Goal: Task Accomplishment & Management: Manage account settings

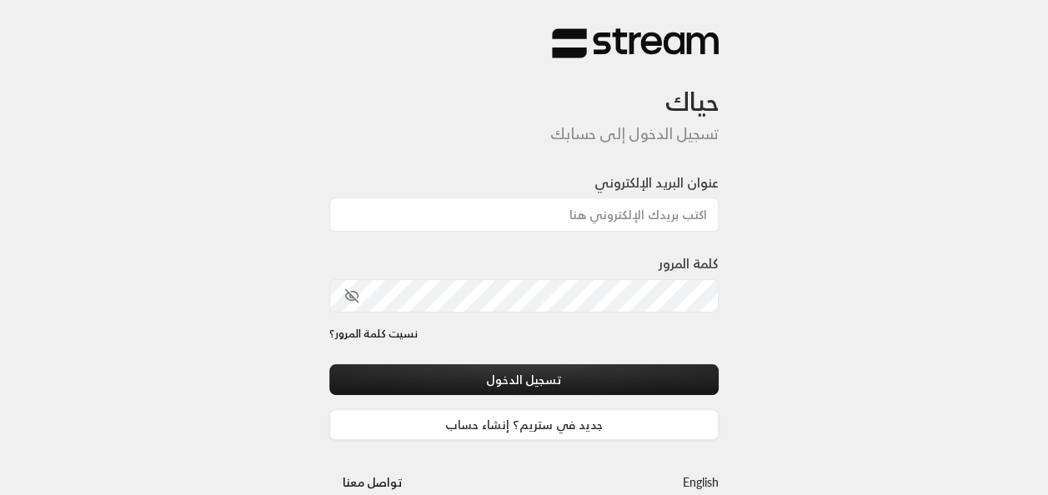
type input "[EMAIL_ADDRESS][DOMAIN_NAME]"
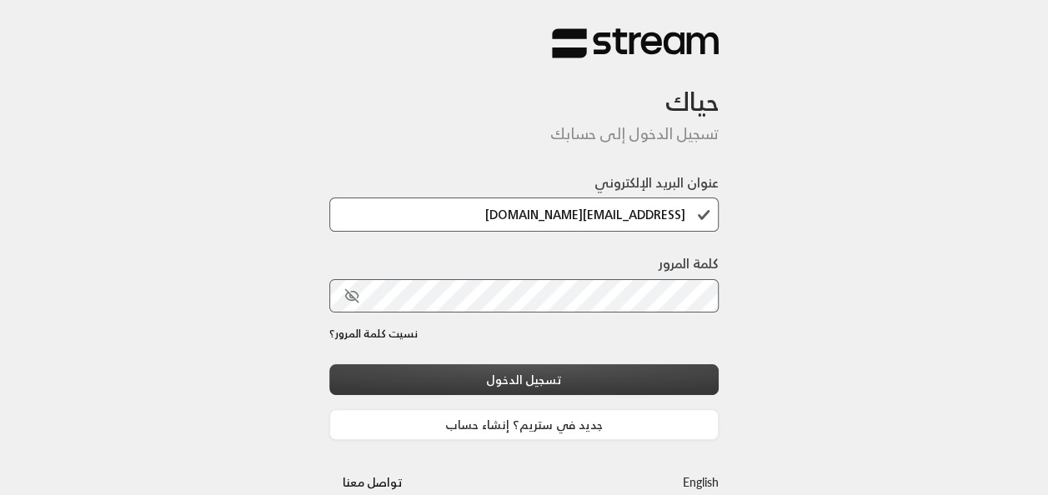
click at [587, 386] on button "تسجيل الدخول" at bounding box center [524, 379] width 390 height 31
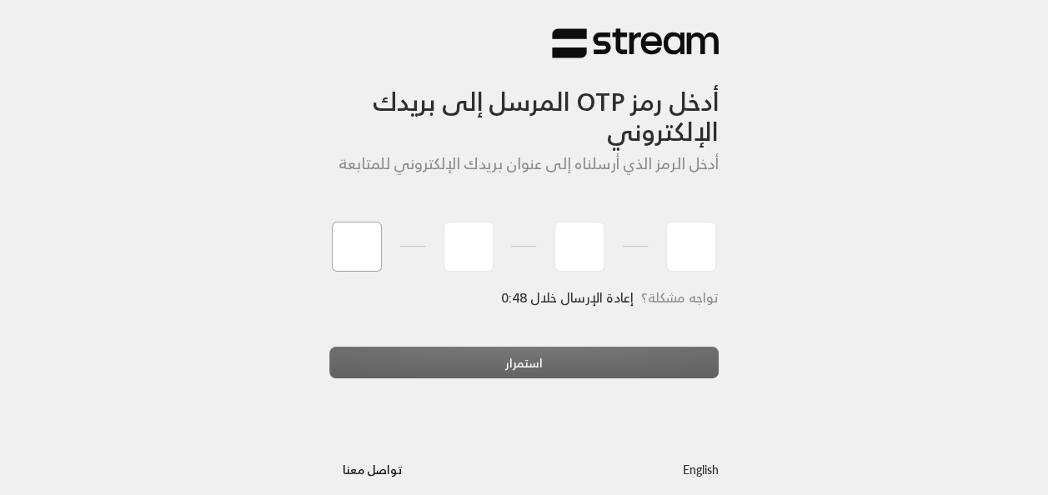
type input "9"
type input "3"
type input "9"
type input "0"
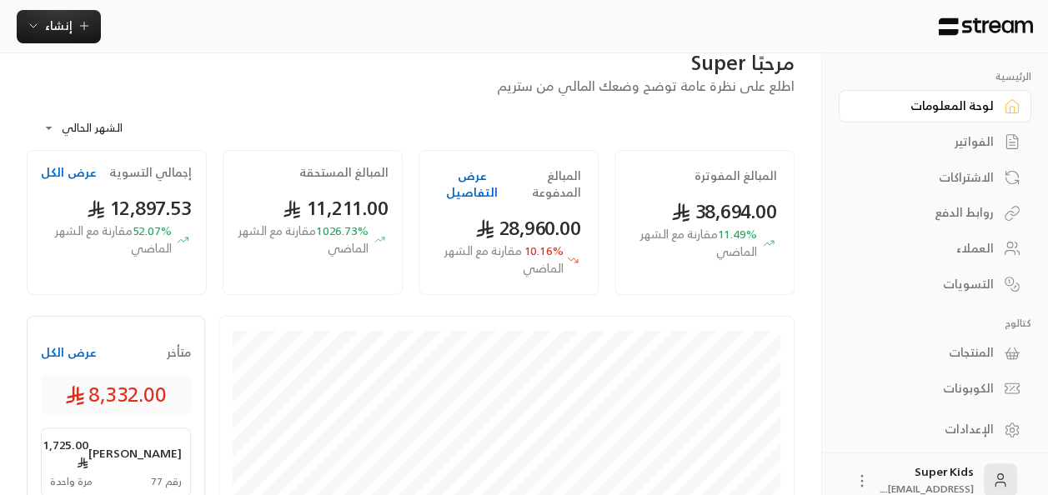
scroll to position [38, 0]
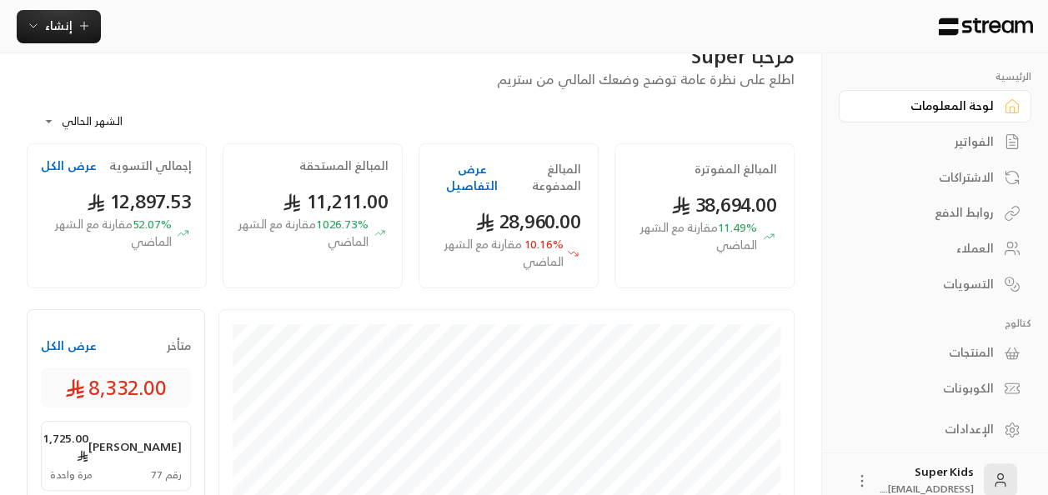
click at [977, 137] on div "الفواتير" at bounding box center [926, 141] width 134 height 17
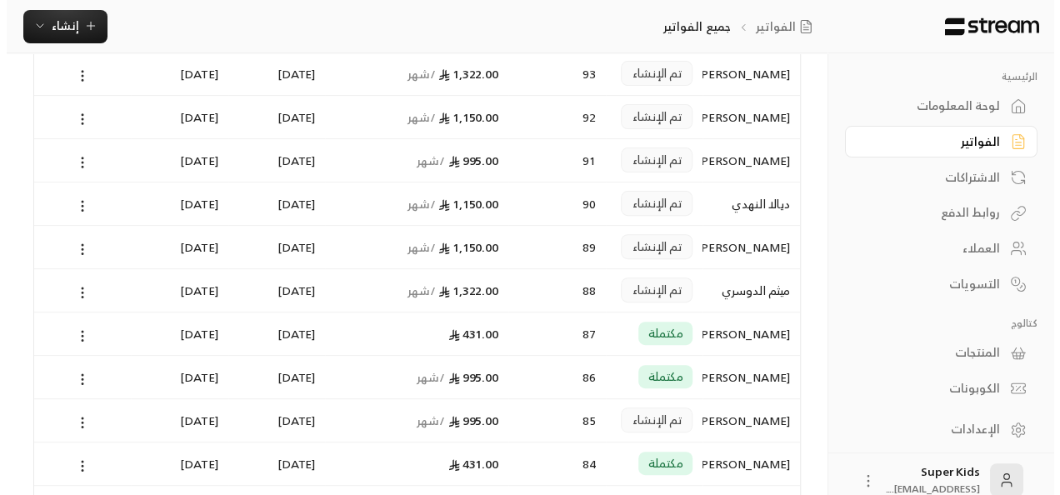
scroll to position [361, 0]
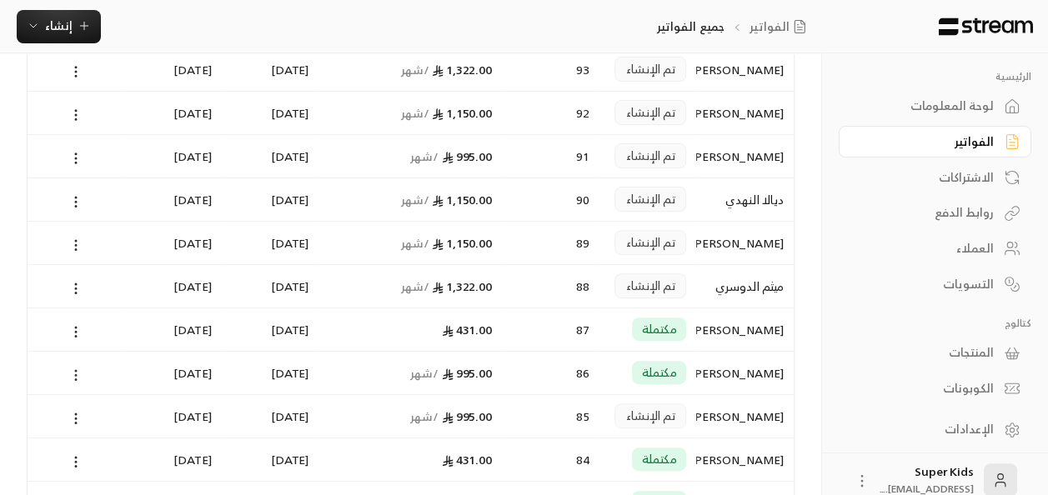
click at [75, 373] on icon at bounding box center [75, 375] width 15 height 15
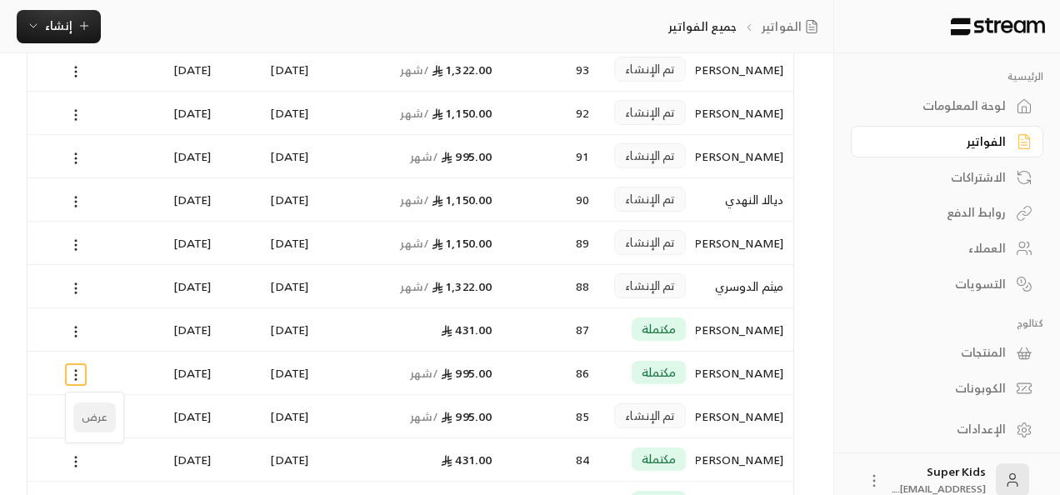
click at [85, 420] on li "عرض" at bounding box center [94, 418] width 43 height 30
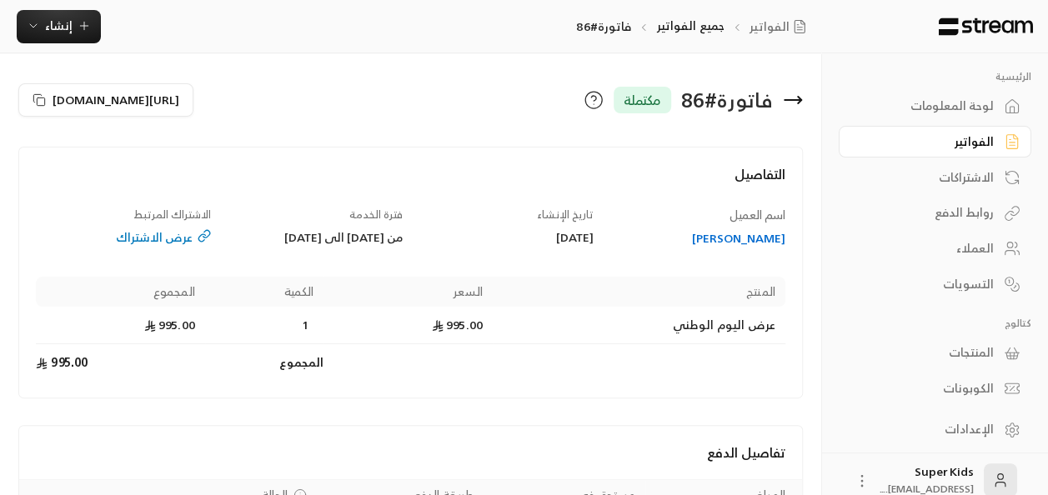
drag, startPoint x: 976, startPoint y: 117, endPoint x: 859, endPoint y: 31, distance: 144.9
click at [976, 117] on link "لوحة المعلومات" at bounding box center [935, 106] width 193 height 33
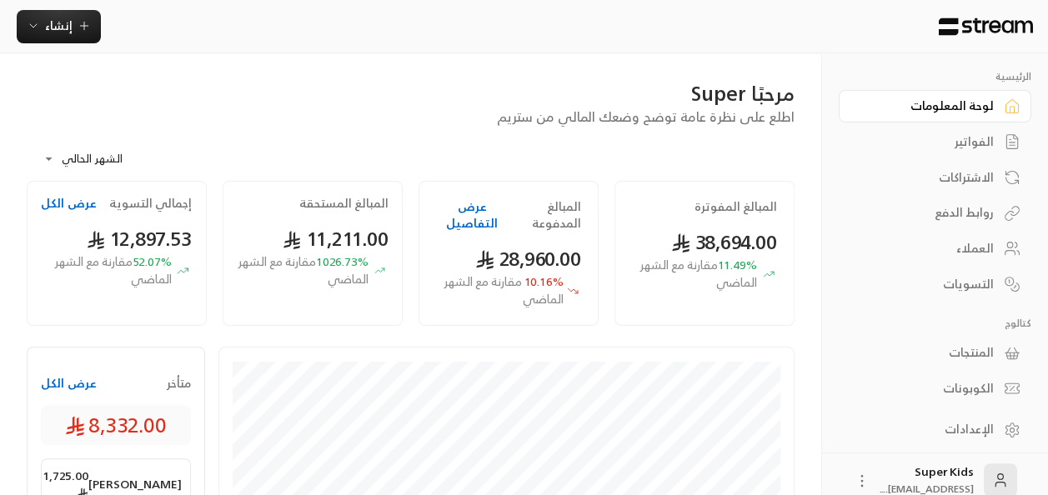
click at [1000, 133] on link "الفواتير" at bounding box center [935, 142] width 193 height 33
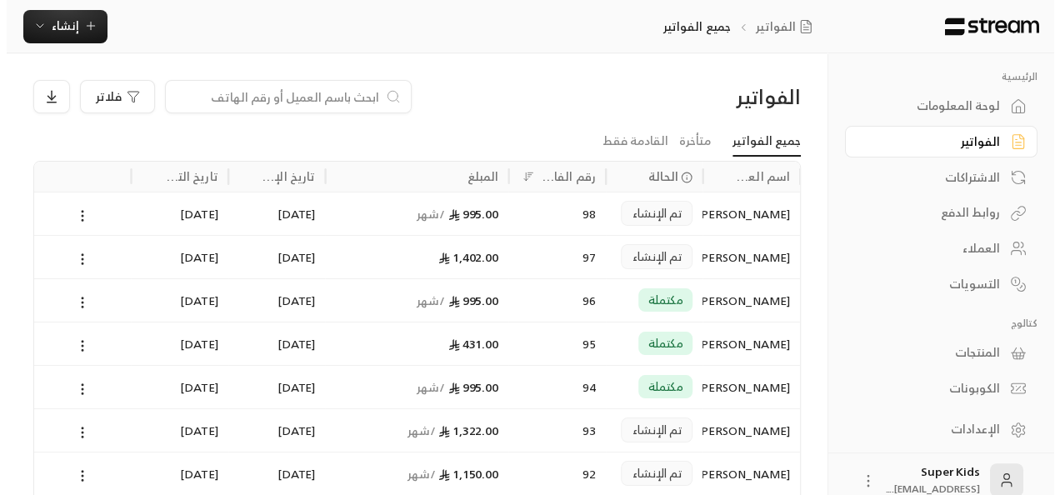
scroll to position [18, 0]
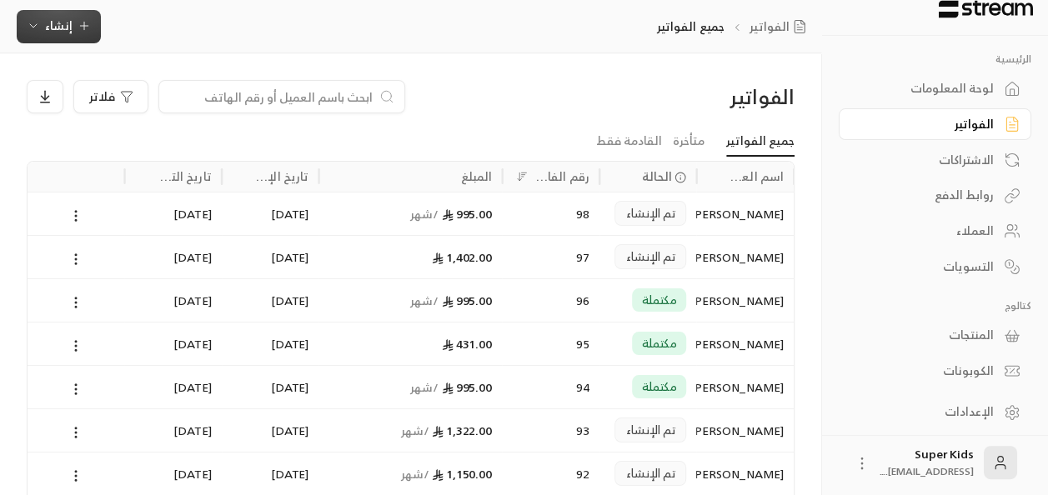
click at [66, 23] on span "إنشاء" at bounding box center [59, 25] width 28 height 21
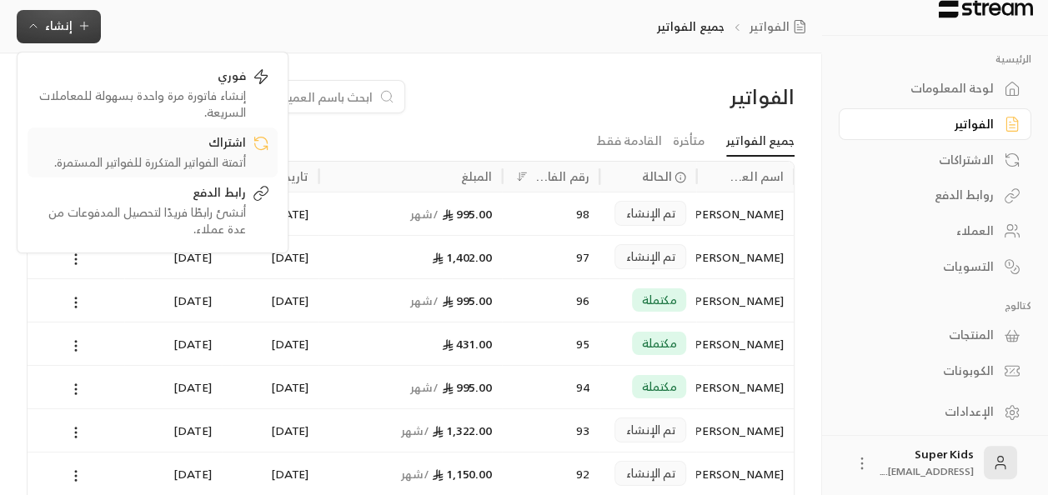
click at [242, 147] on div "اشتراك" at bounding box center [141, 144] width 210 height 20
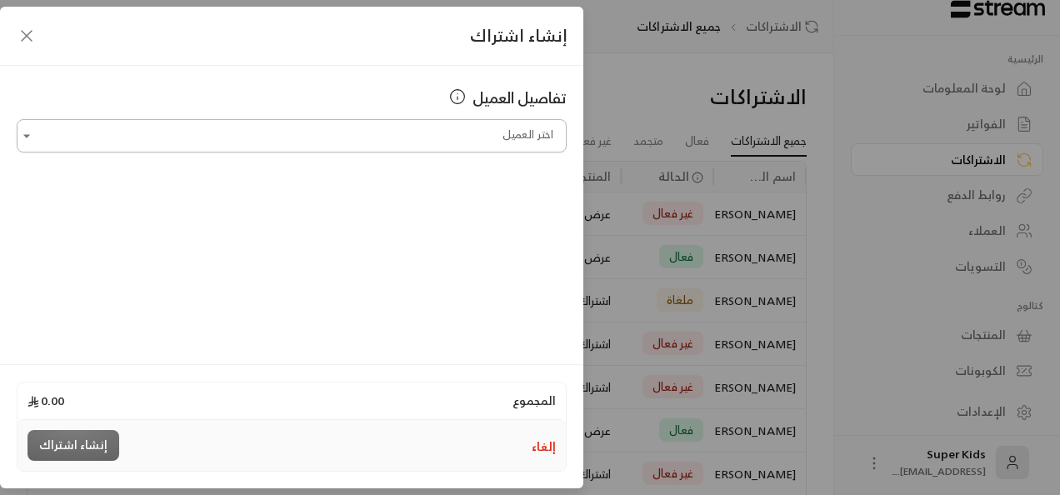
click at [510, 137] on input "اختر العميل" at bounding box center [292, 136] width 550 height 29
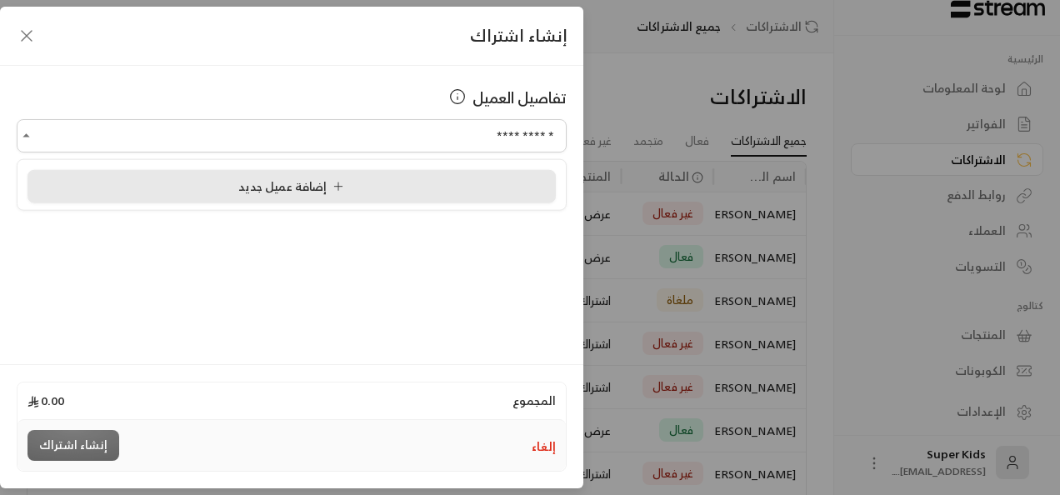
click at [353, 193] on div "إضافة عميل جديد" at bounding box center [292, 187] width 510 height 18
type input "**********"
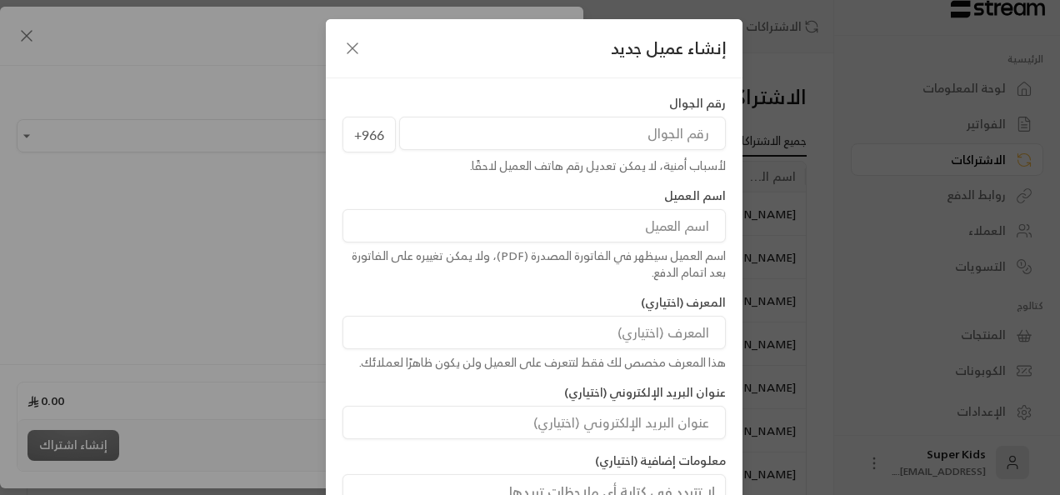
click at [657, 119] on input "tel" at bounding box center [562, 133] width 327 height 33
paste input "501174770"
type input "501174770"
click at [664, 229] on input at bounding box center [534, 225] width 383 height 33
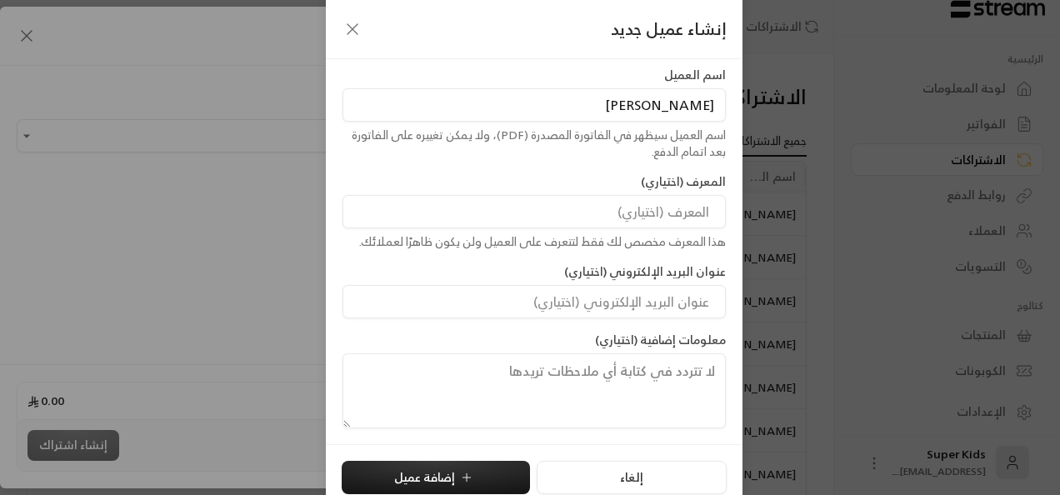
scroll to position [134, 0]
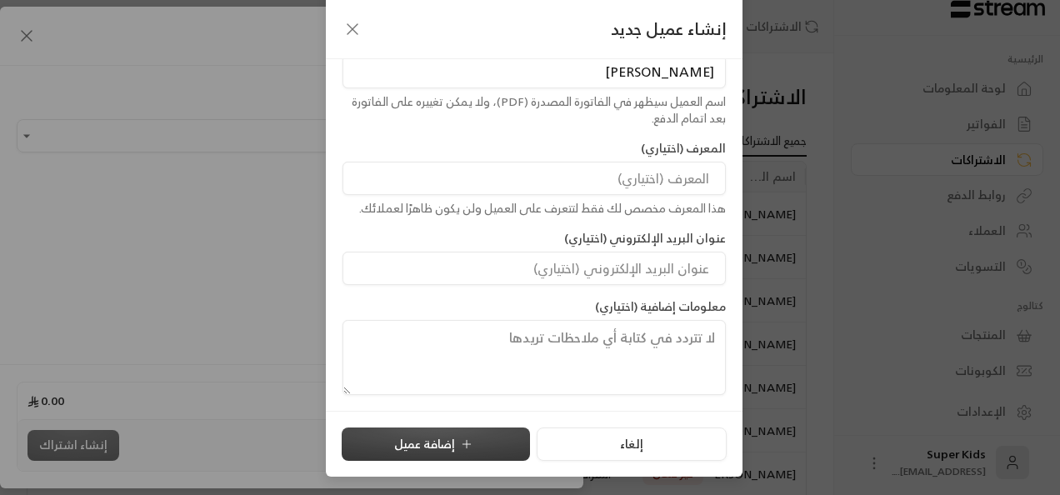
type input "[PERSON_NAME]"
click at [469, 443] on icon "submit" at bounding box center [466, 444] width 13 height 13
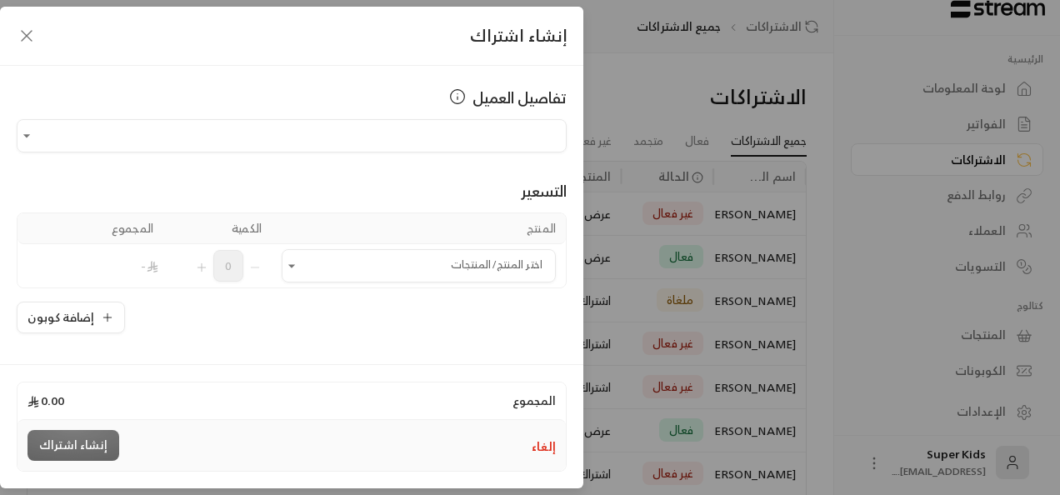
type input "**********"
click at [295, 264] on icon "Open" at bounding box center [291, 265] width 7 height 3
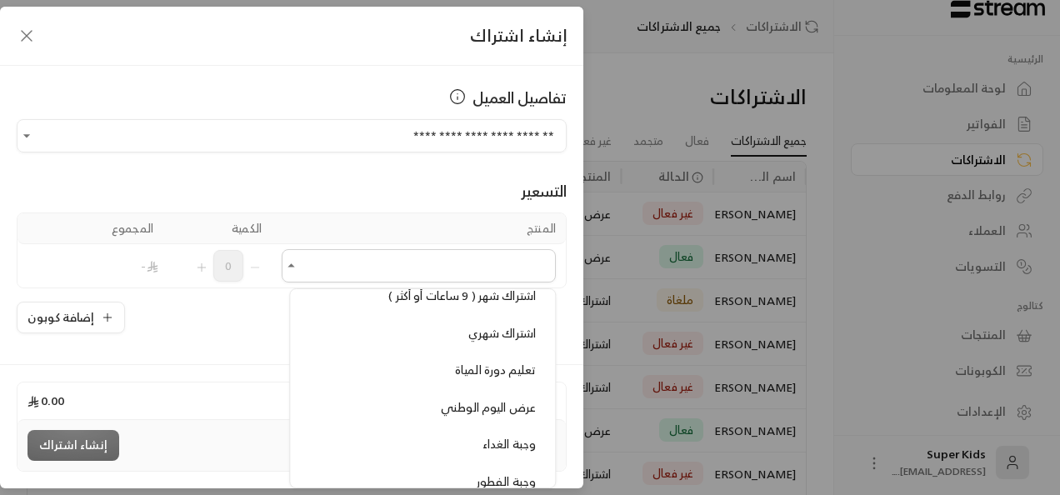
scroll to position [555, 0]
click at [415, 323] on div "اشتراك شهري" at bounding box center [422, 332] width 227 height 18
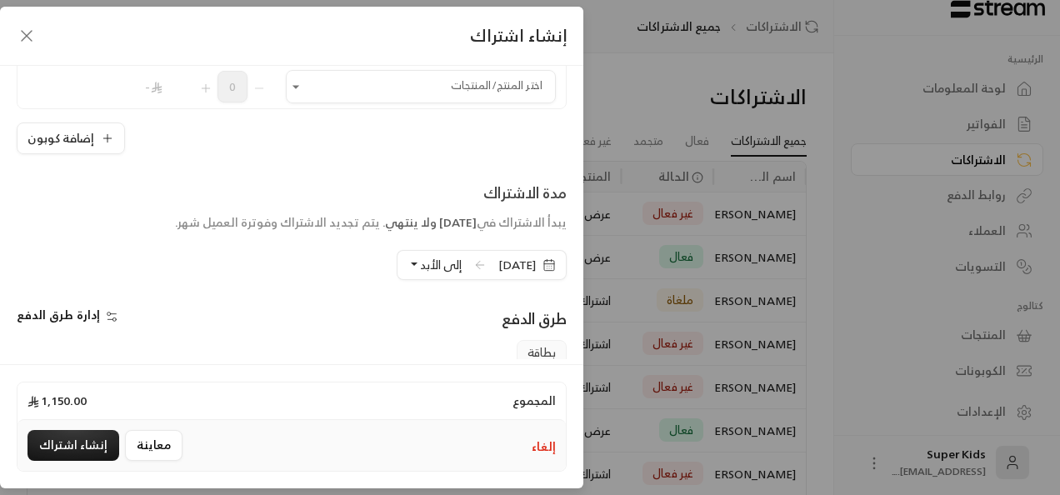
scroll to position [229, 0]
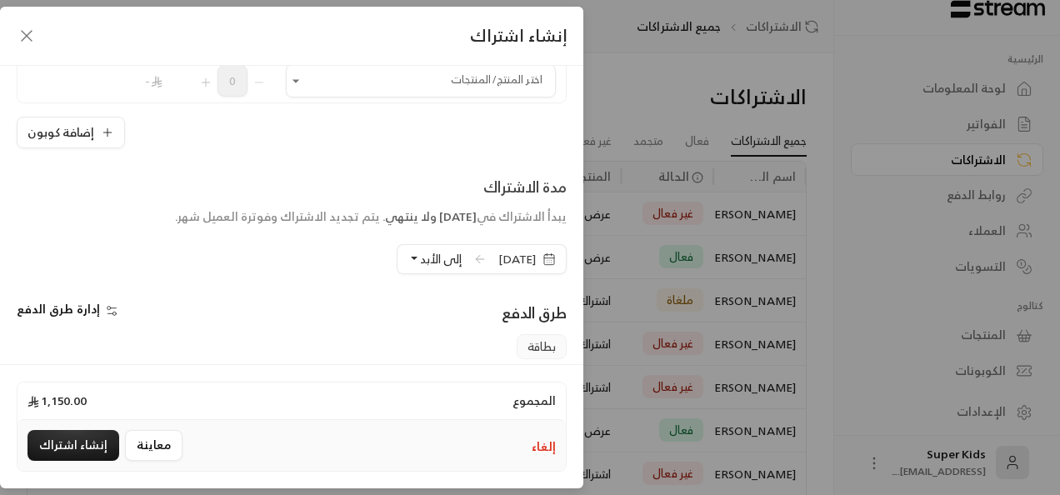
click at [498, 257] on span "[DATE]" at bounding box center [517, 259] width 38 height 17
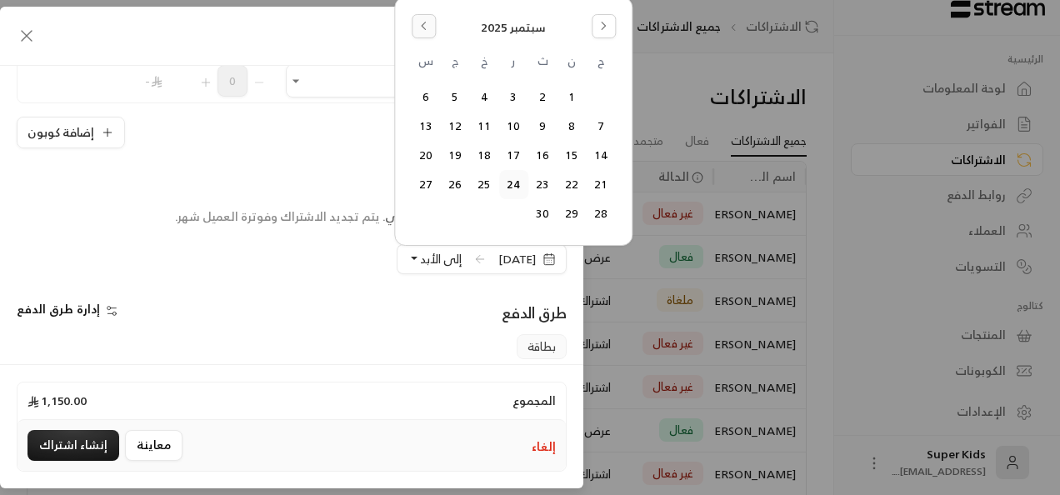
click at [422, 25] on icon "Go to the Previous Month" at bounding box center [424, 26] width 12 height 12
click at [507, 183] on button "27" at bounding box center [514, 186] width 28 height 28
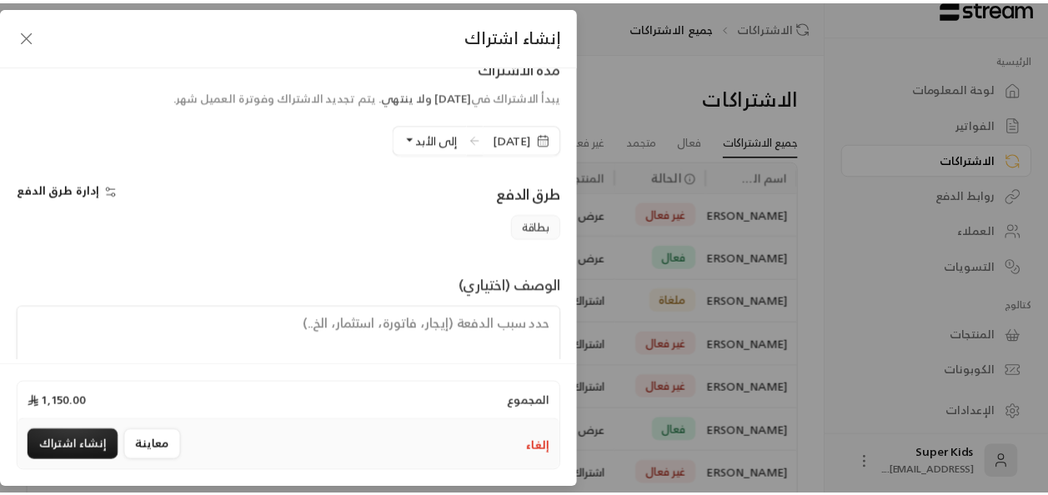
scroll to position [387, 0]
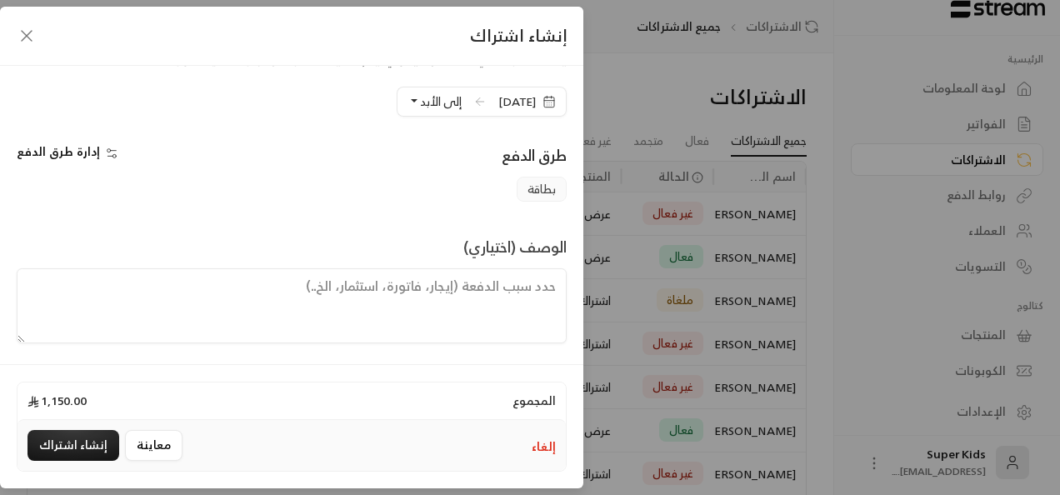
click at [506, 308] on textarea at bounding box center [292, 305] width 550 height 75
type textarea "دفعه شهر 8"
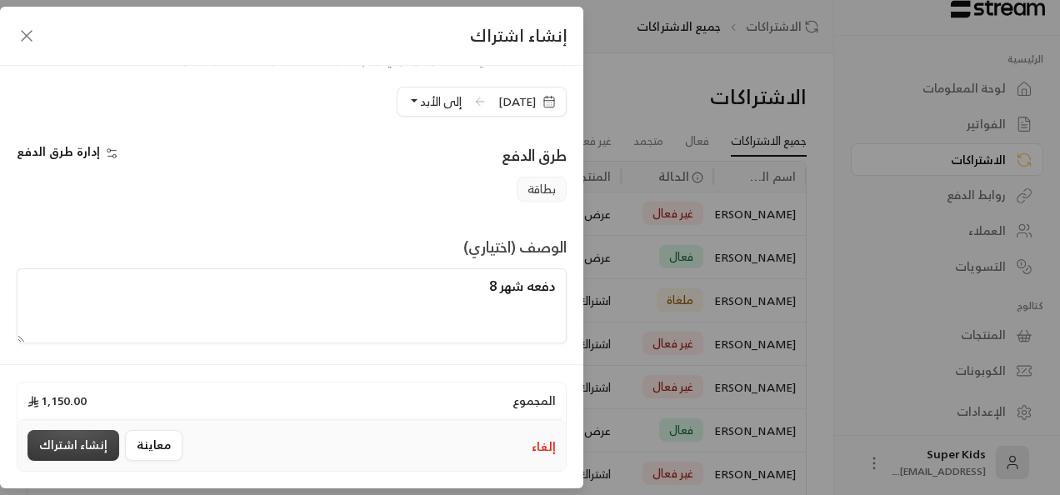
click at [56, 447] on button "إنشاء اشتراك" at bounding box center [74, 445] width 92 height 31
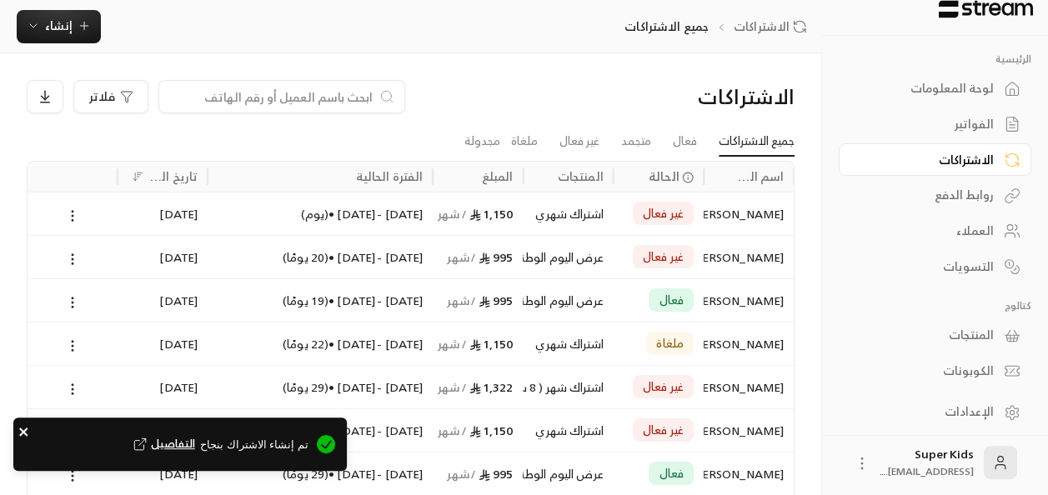
click at [23, 435] on icon "close" at bounding box center [24, 431] width 12 height 13
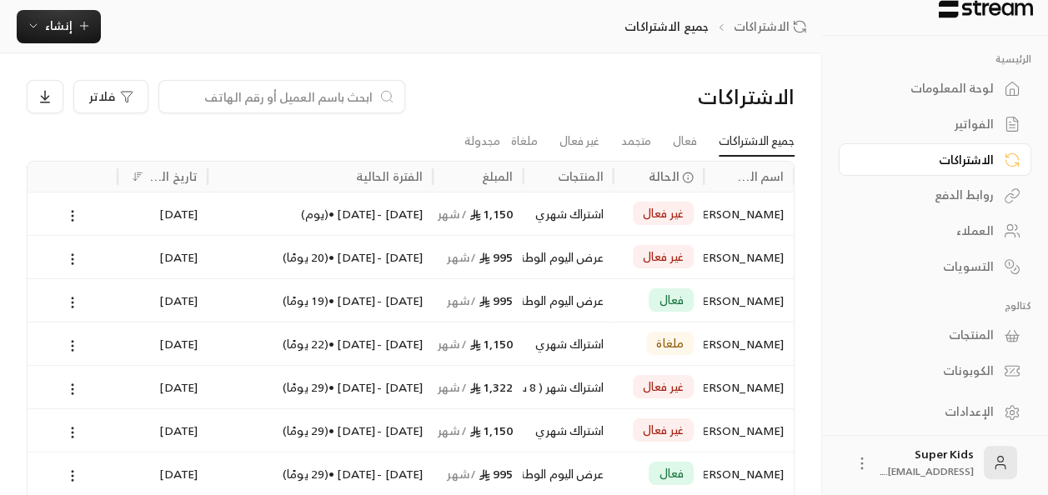
click at [980, 86] on div "لوحة المعلومات" at bounding box center [926, 88] width 134 height 17
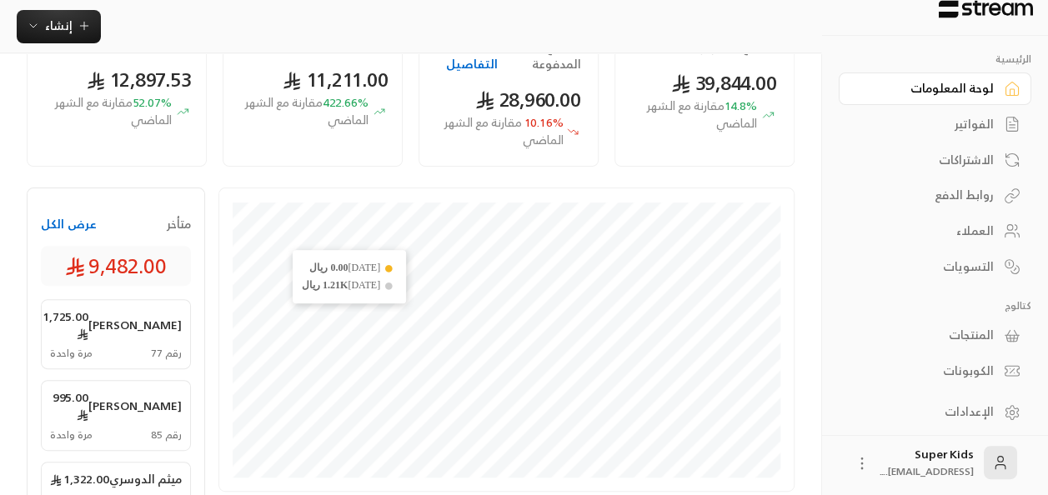
scroll to position [160, 0]
click at [854, 463] on icon at bounding box center [862, 463] width 17 height 17
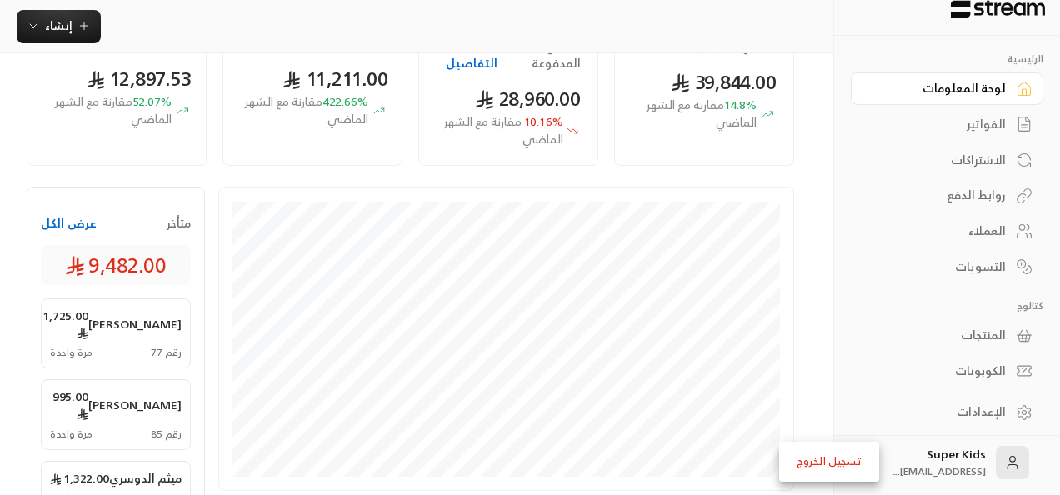
click at [988, 408] on div at bounding box center [530, 247] width 1060 height 495
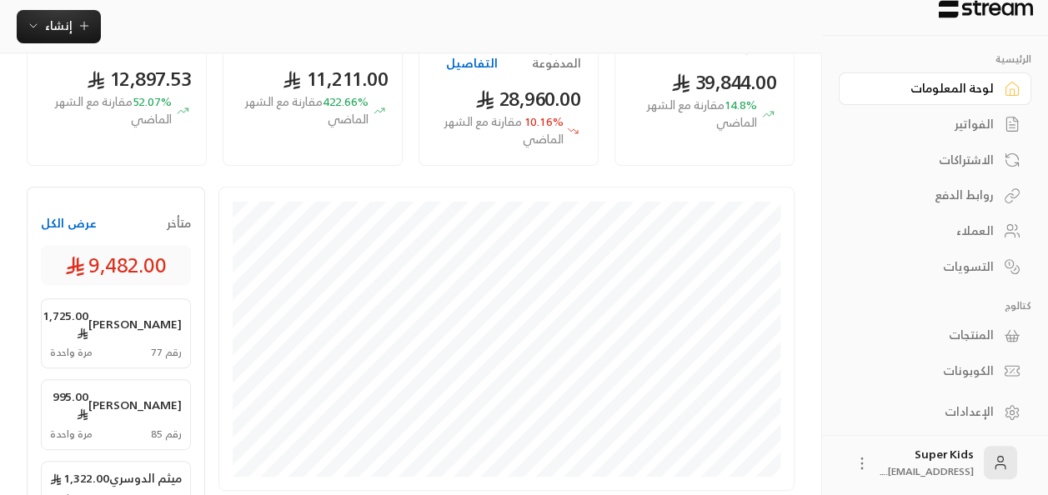
click at [985, 410] on div "الإعدادات" at bounding box center [926, 411] width 134 height 17
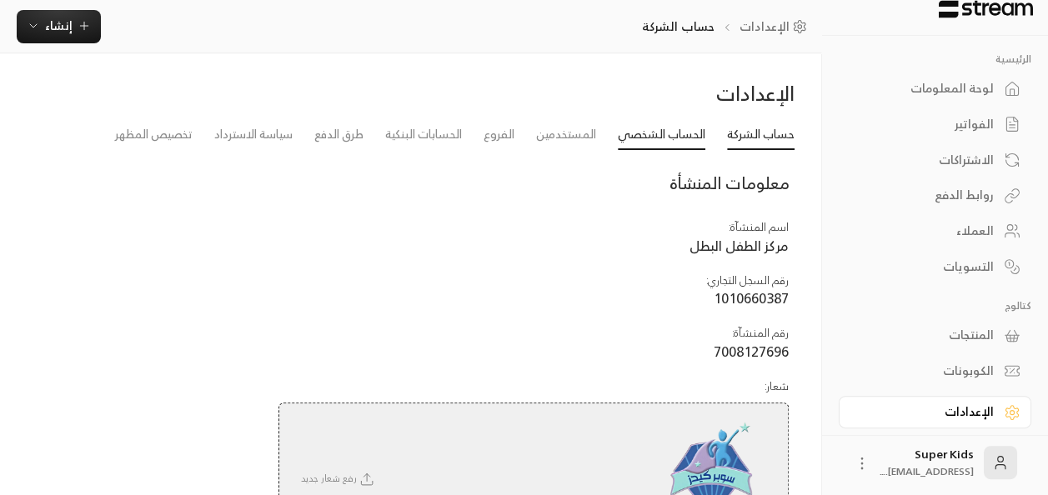
click at [665, 144] on link "الحساب الشخصي" at bounding box center [662, 135] width 88 height 30
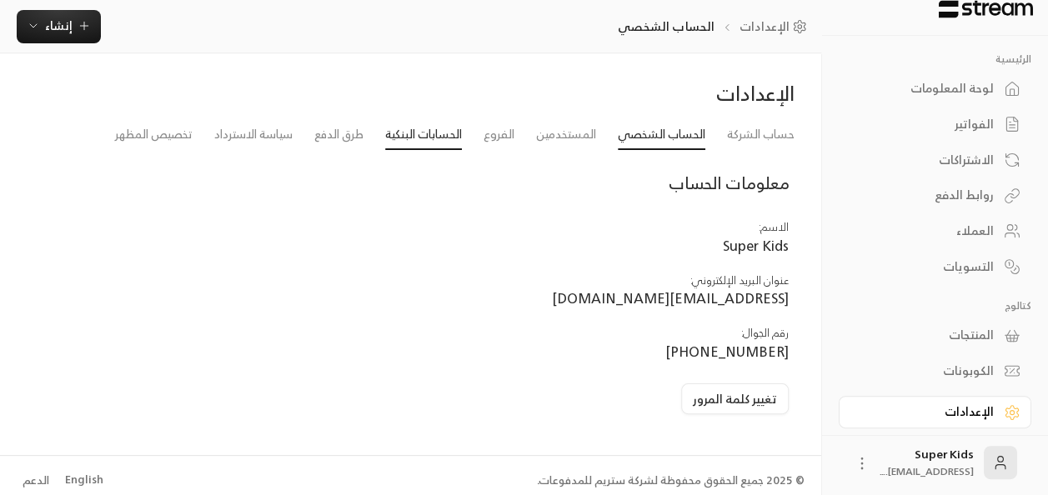
click at [423, 127] on link "الحسابات البنكية" at bounding box center [423, 135] width 77 height 30
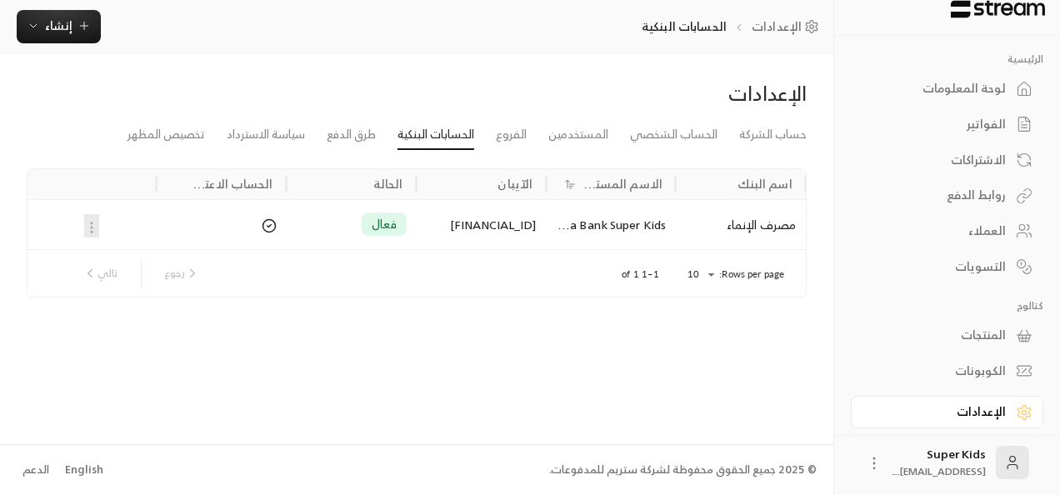
click at [990, 90] on div "لوحة المعلومات" at bounding box center [939, 88] width 134 height 17
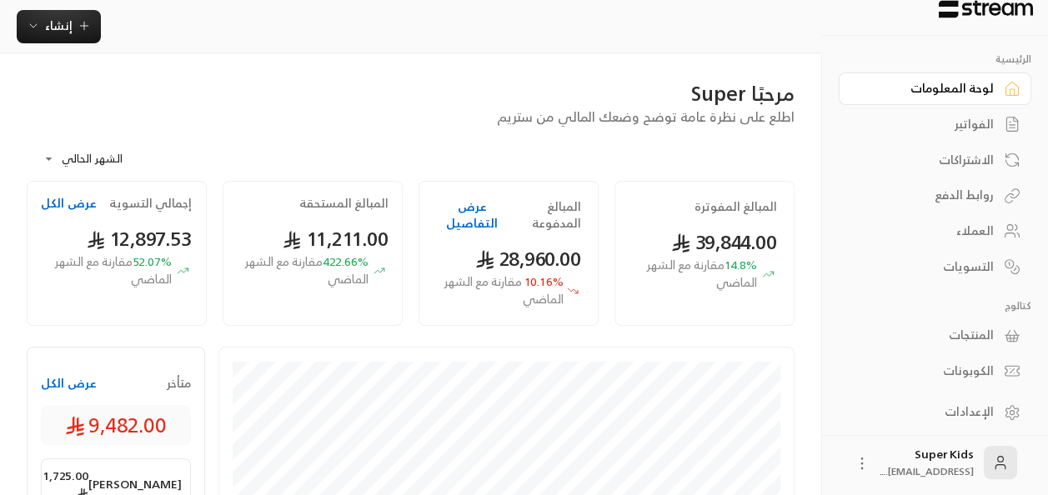
click at [980, 120] on div "الفواتير" at bounding box center [926, 124] width 134 height 17
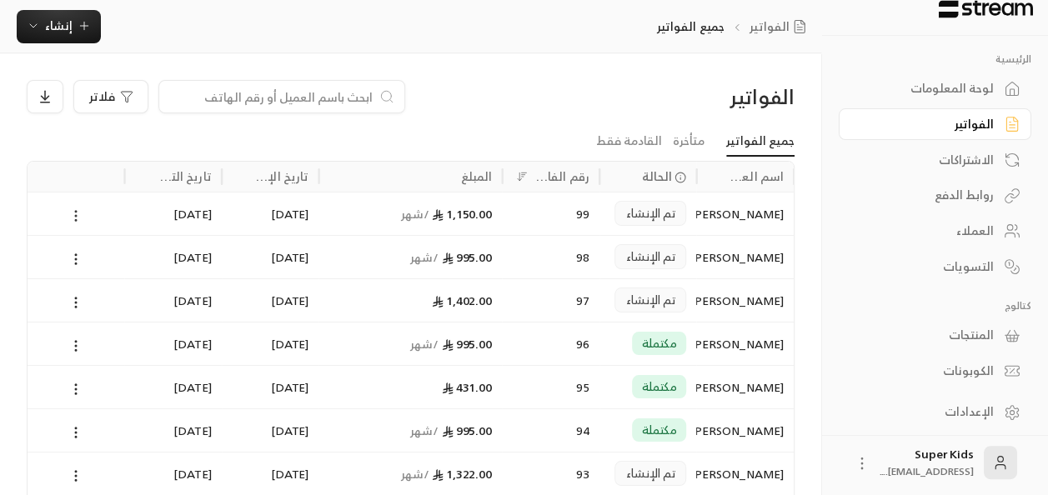
click at [74, 215] on icon at bounding box center [75, 215] width 15 height 15
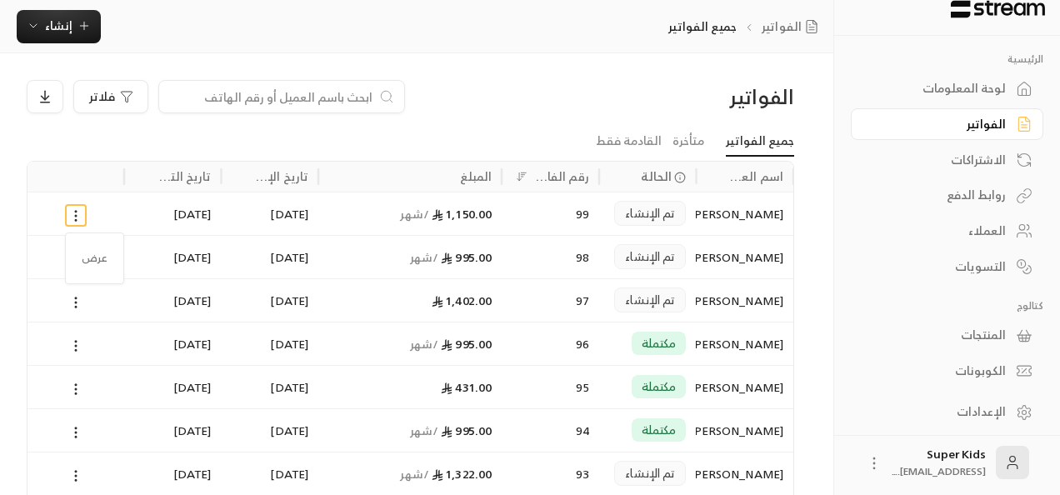
click at [517, 62] on div at bounding box center [530, 247] width 1060 height 495
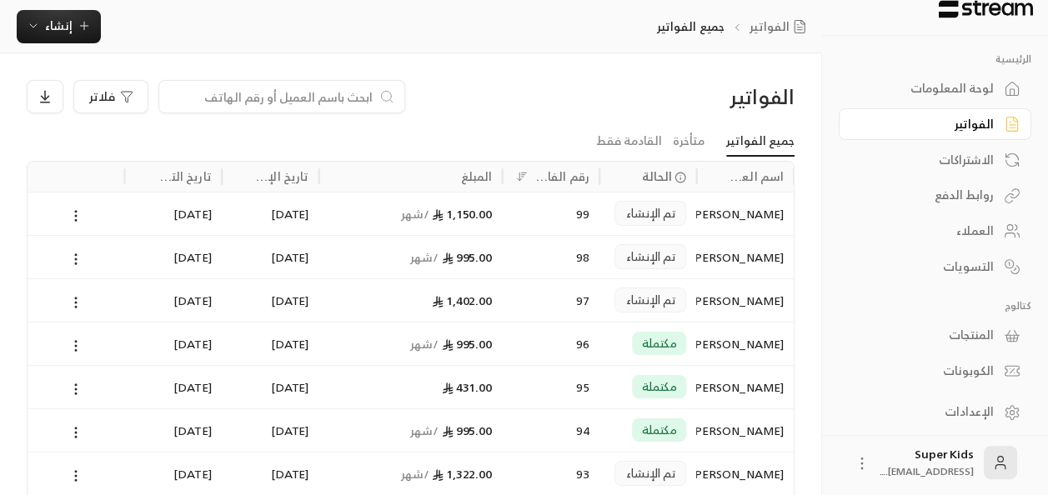
click at [961, 89] on div "لوحة المعلومات" at bounding box center [926, 88] width 134 height 17
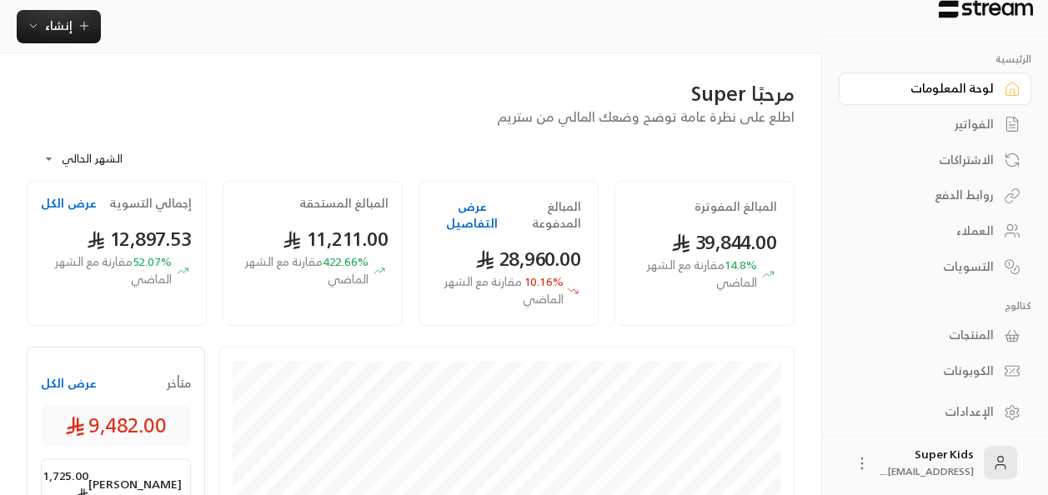
click at [972, 120] on div "الفواتير" at bounding box center [926, 124] width 134 height 17
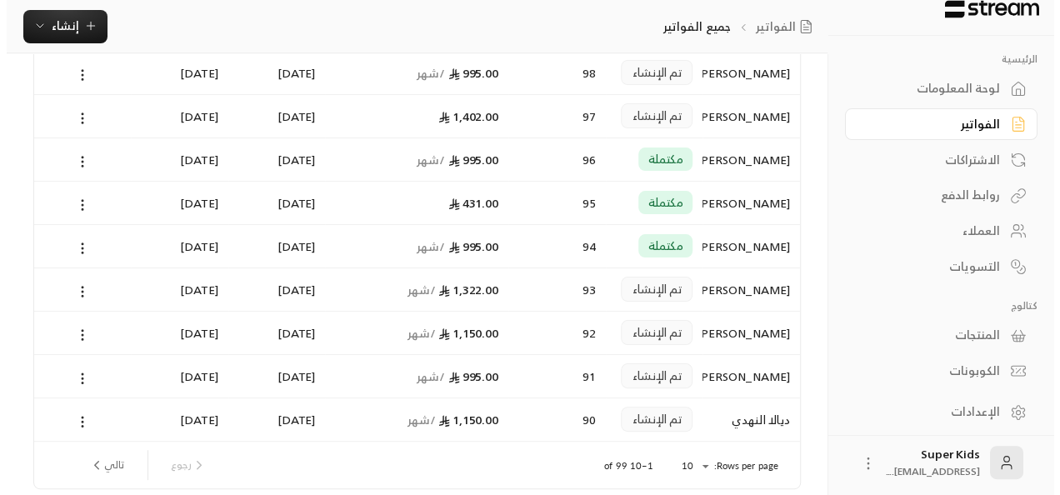
scroll to position [190, 0]
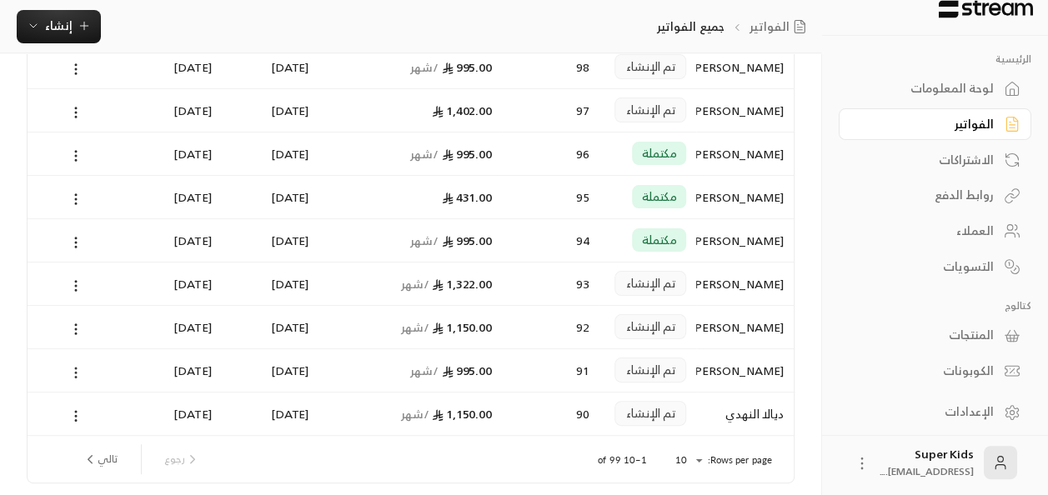
click at [71, 371] on icon at bounding box center [75, 372] width 15 height 15
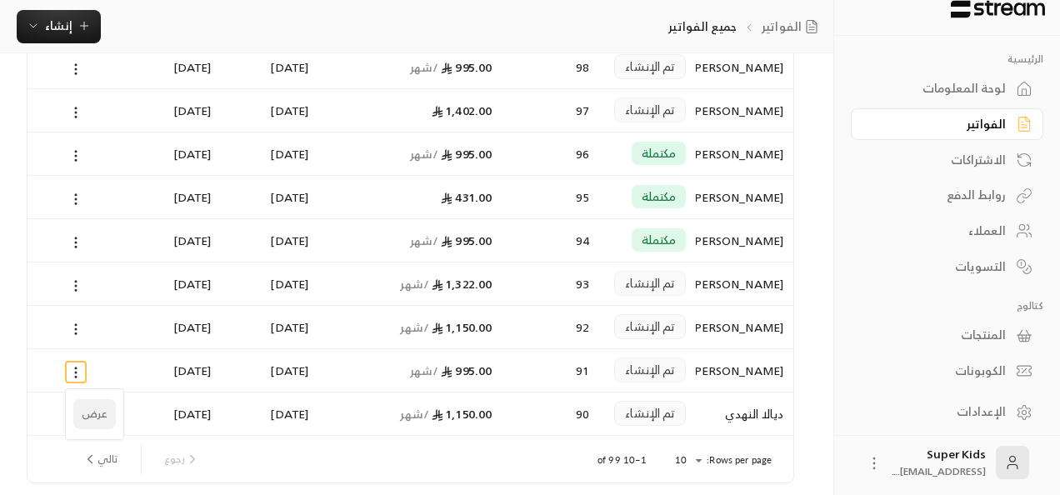
click at [98, 414] on li "عرض" at bounding box center [94, 414] width 43 height 30
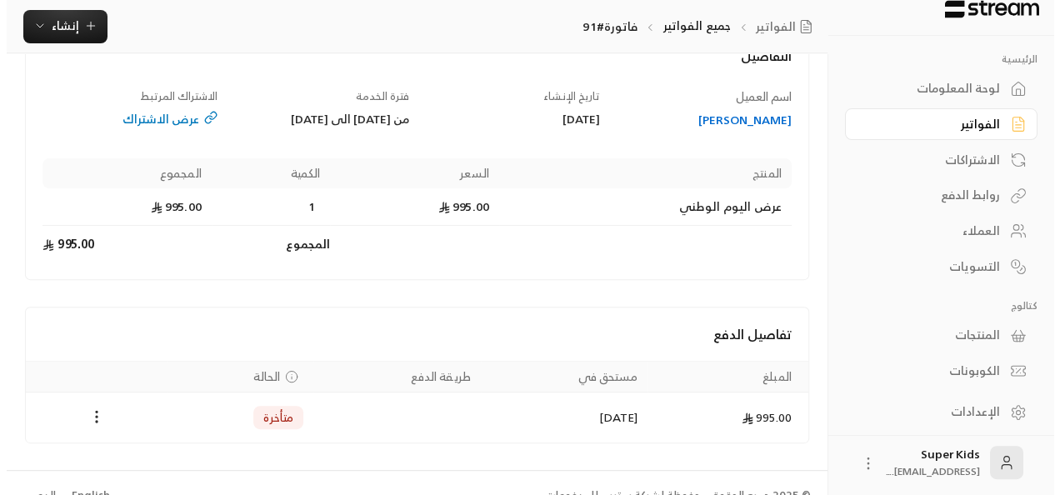
scroll to position [158, 0]
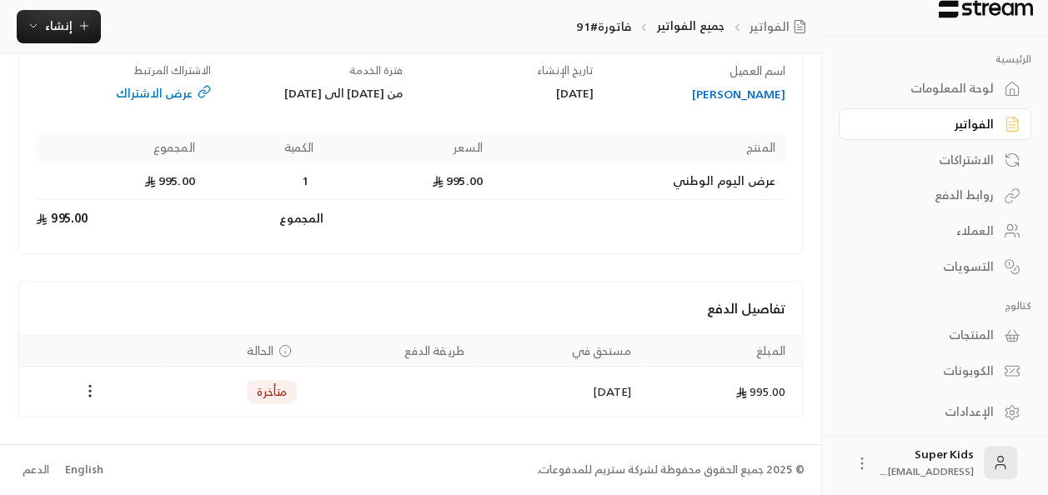
click at [92, 393] on icon "Payments" at bounding box center [90, 391] width 17 height 17
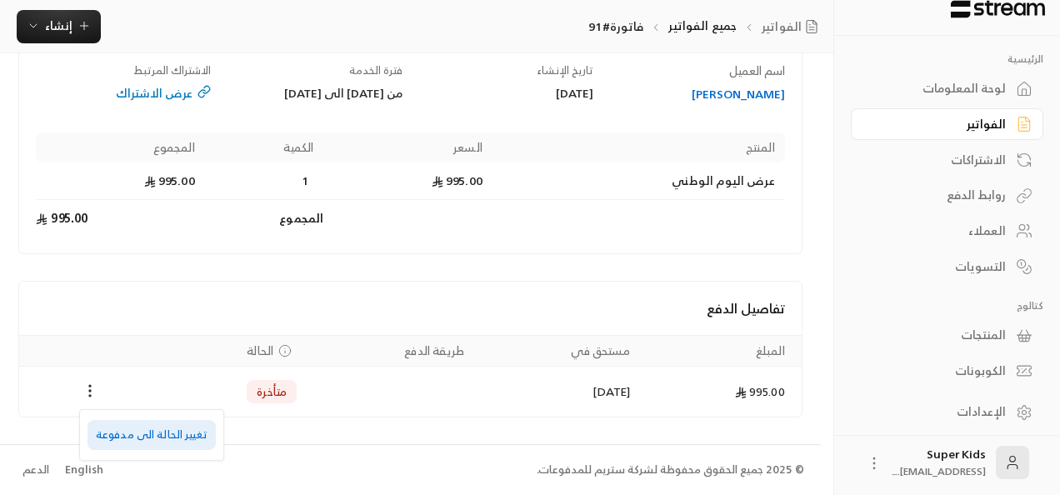
click at [160, 431] on li "تغيير الحالة الى مدفوعة" at bounding box center [152, 435] width 128 height 30
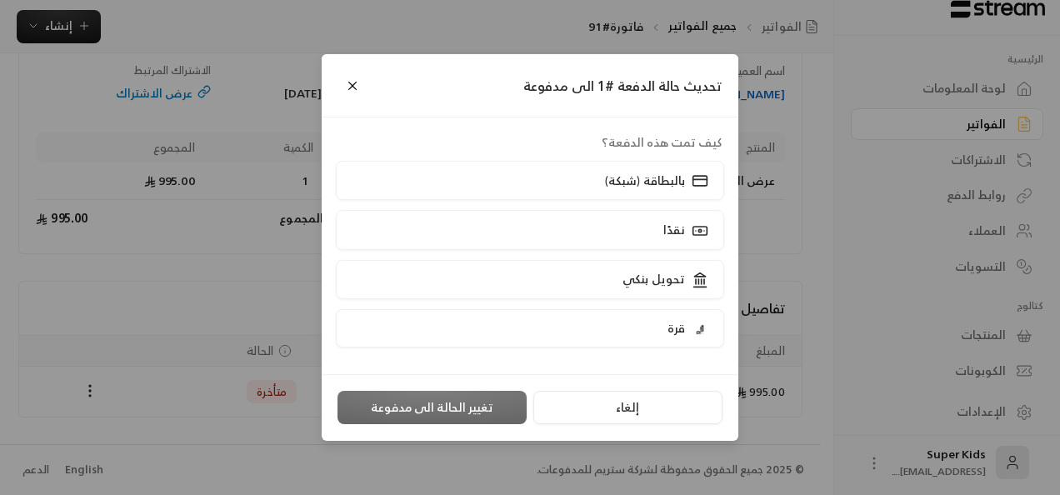
scroll to position [142, 0]
click at [630, 240] on label "نقدًا" at bounding box center [530, 229] width 389 height 39
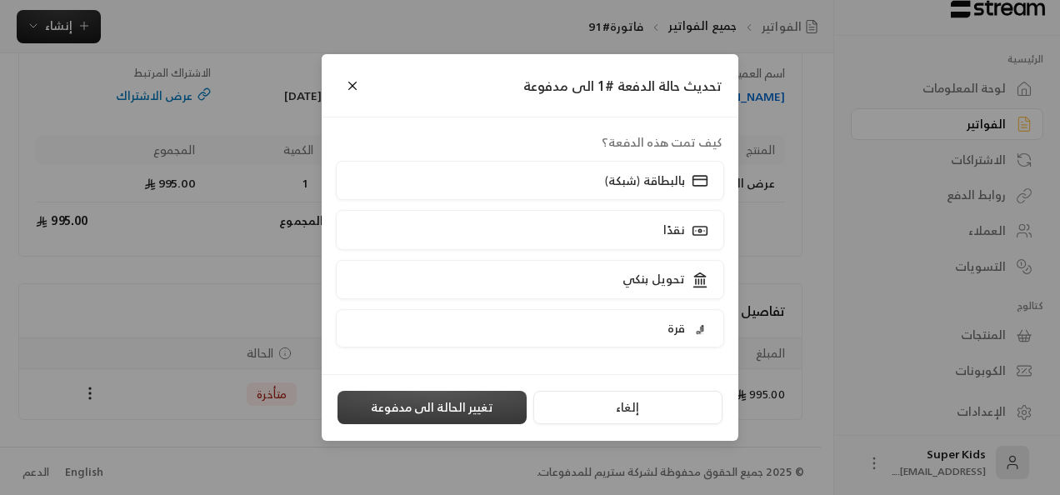
click at [459, 398] on button "تغيير الحالة الى مدفوعة" at bounding box center [432, 407] width 189 height 33
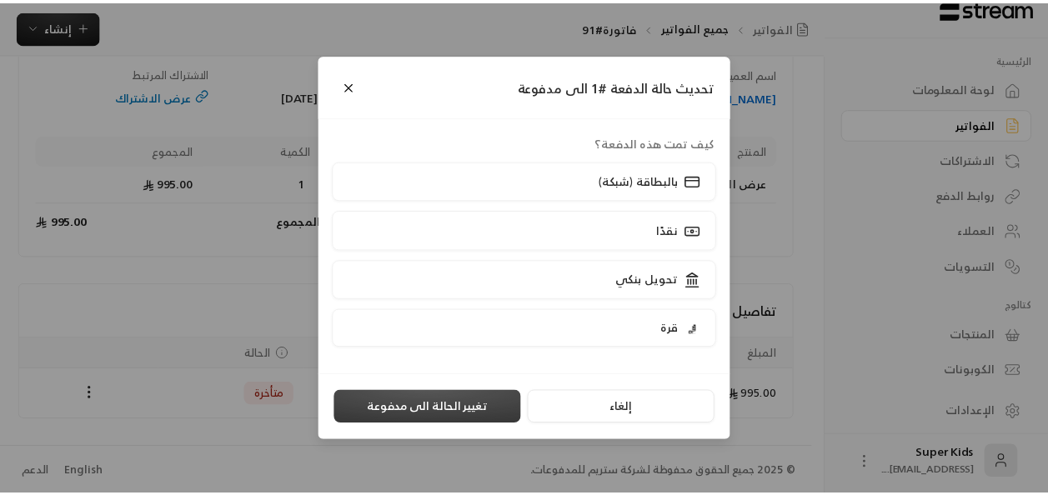
scroll to position [0, 0]
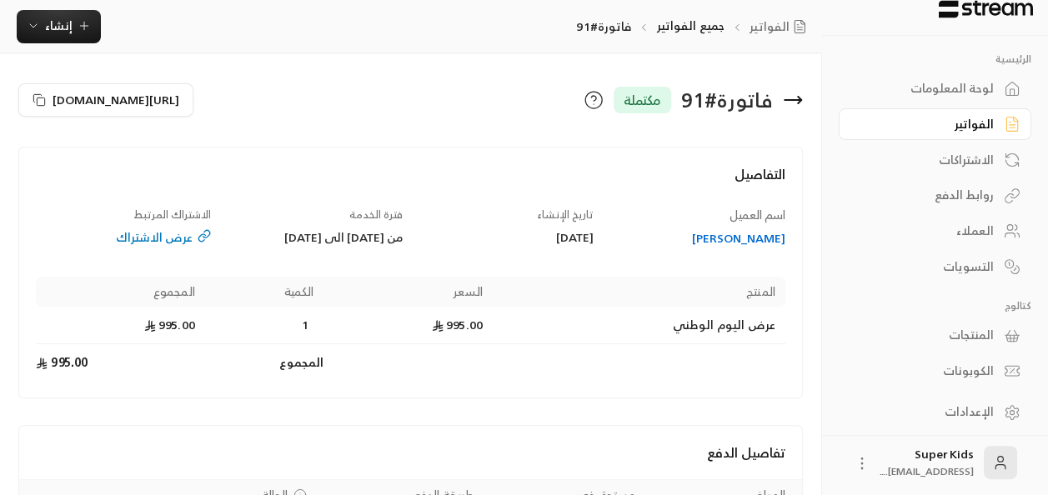
click at [997, 88] on link "لوحة المعلومات" at bounding box center [935, 89] width 193 height 33
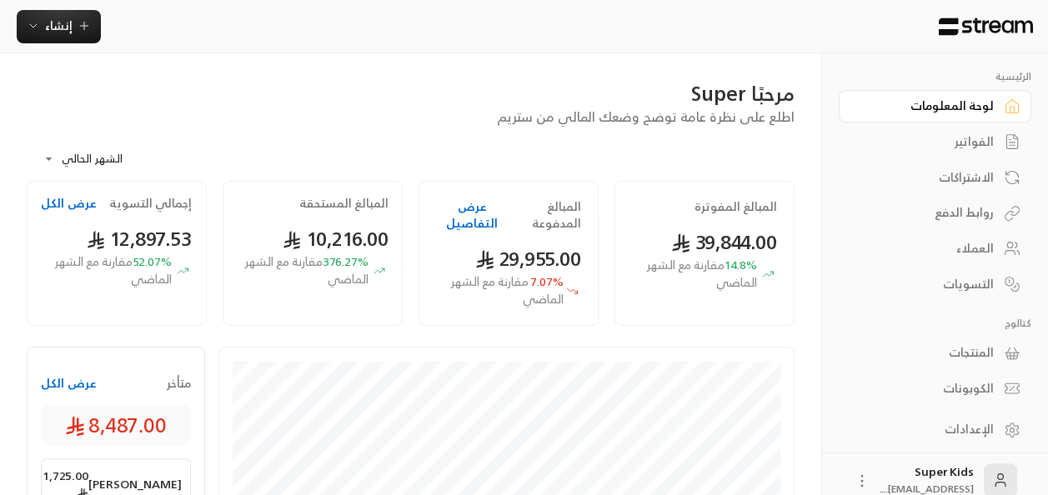
click at [68, 384] on button "عرض الكل" at bounding box center [69, 383] width 56 height 17
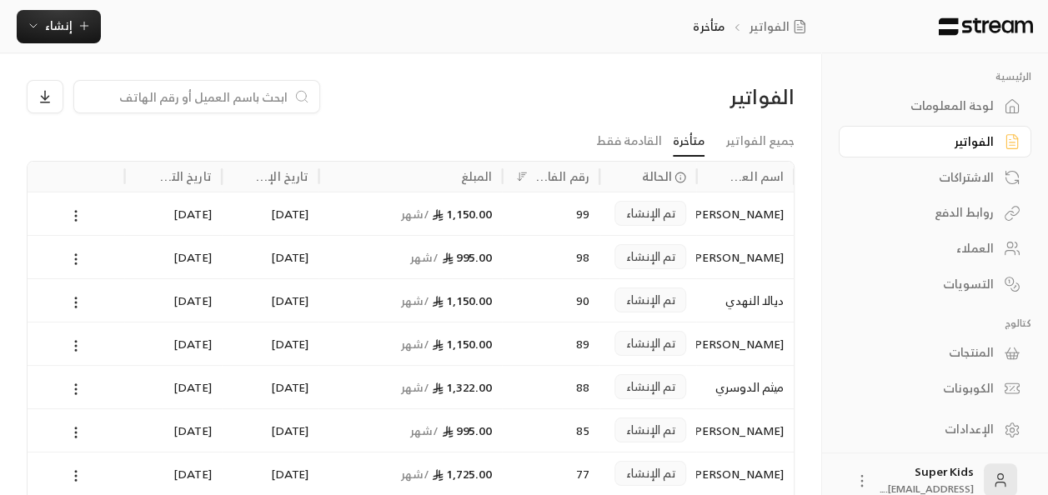
scroll to position [18, 0]
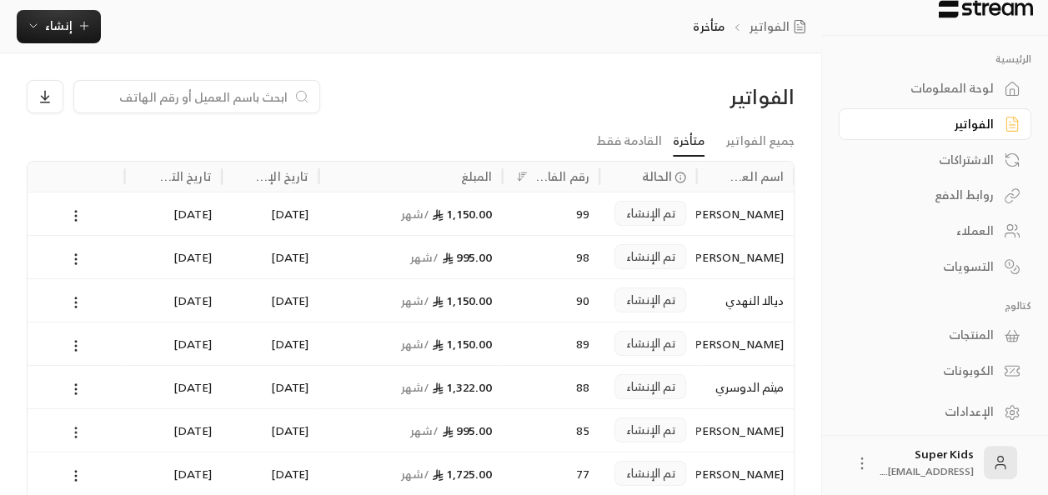
click at [77, 429] on icon at bounding box center [75, 432] width 15 height 15
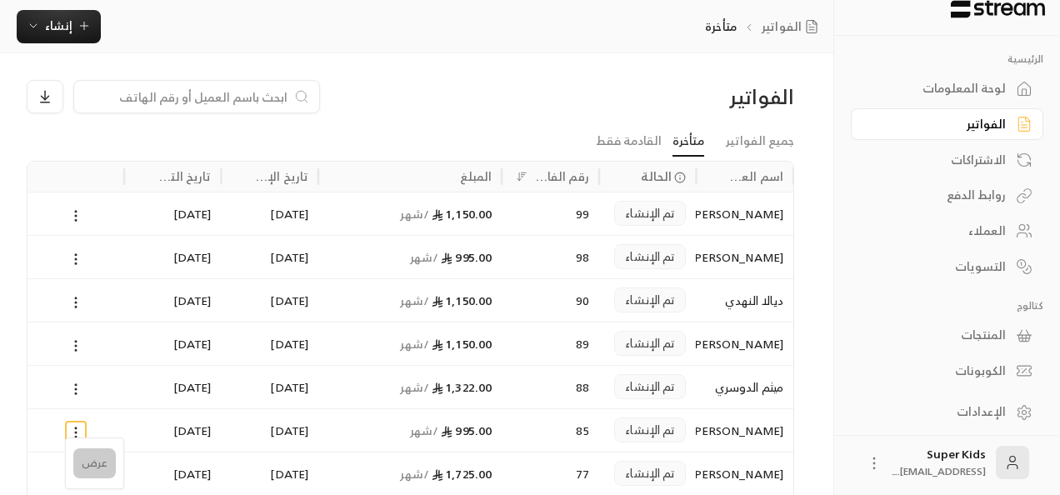
click at [96, 462] on li "عرض" at bounding box center [94, 463] width 43 height 30
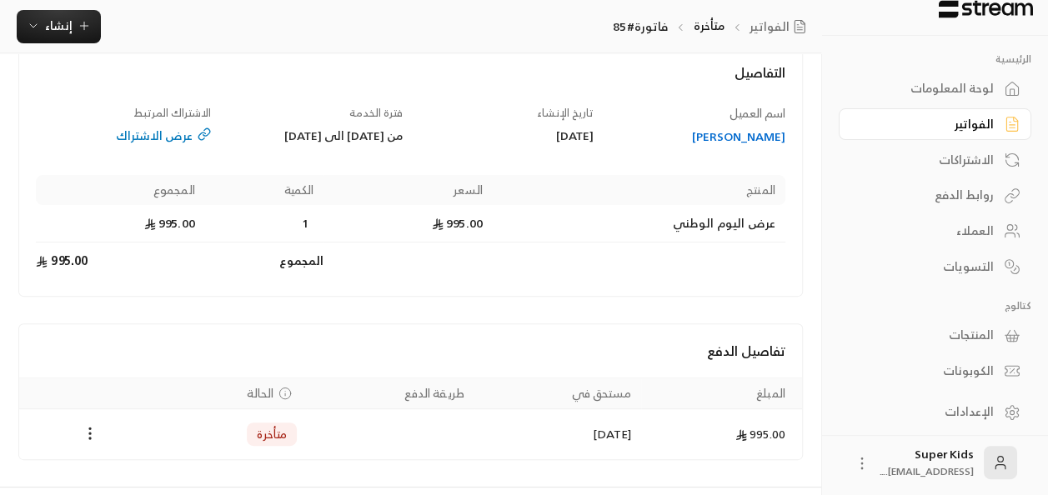
scroll to position [158, 0]
